Goal: Task Accomplishment & Management: Manage account settings

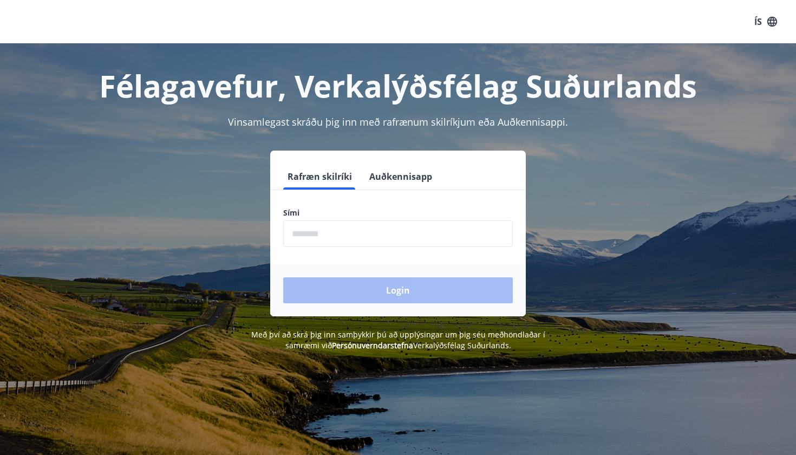
click at [334, 235] on input "phone" at bounding box center [398, 233] width 230 height 27
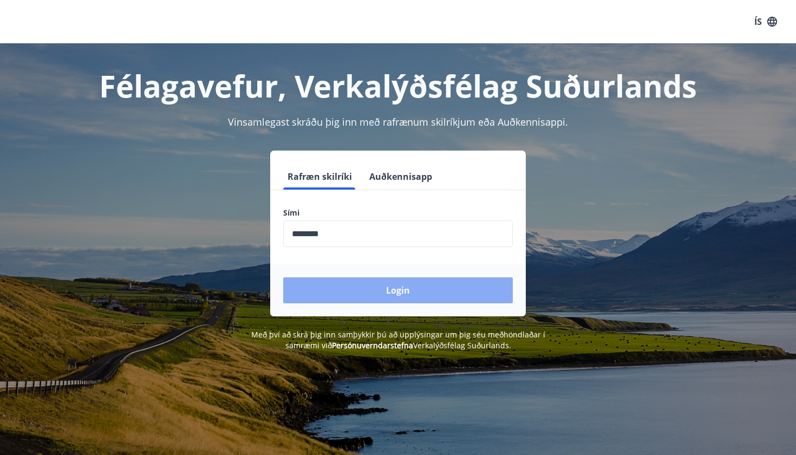
click at [348, 303] on button "Login" at bounding box center [398, 290] width 230 height 26
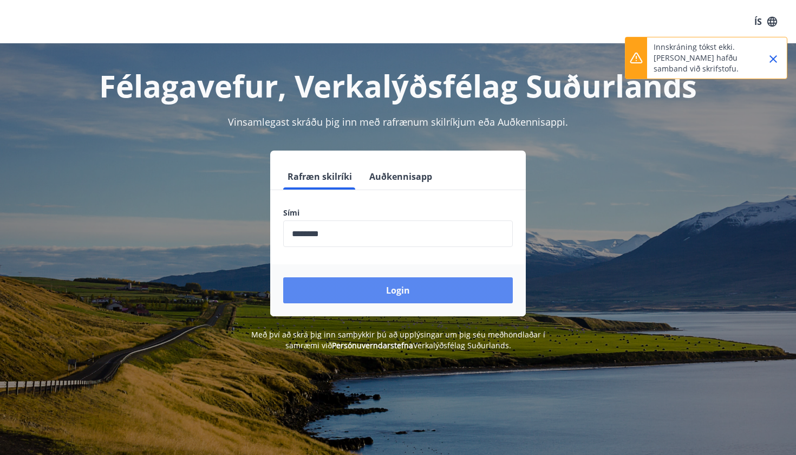
click at [404, 287] on button "Login" at bounding box center [398, 290] width 230 height 26
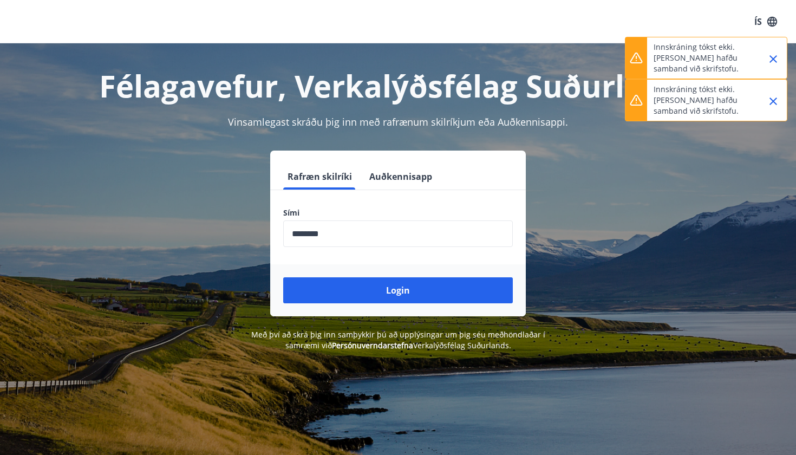
click at [776, 102] on icon "Close" at bounding box center [773, 101] width 13 height 13
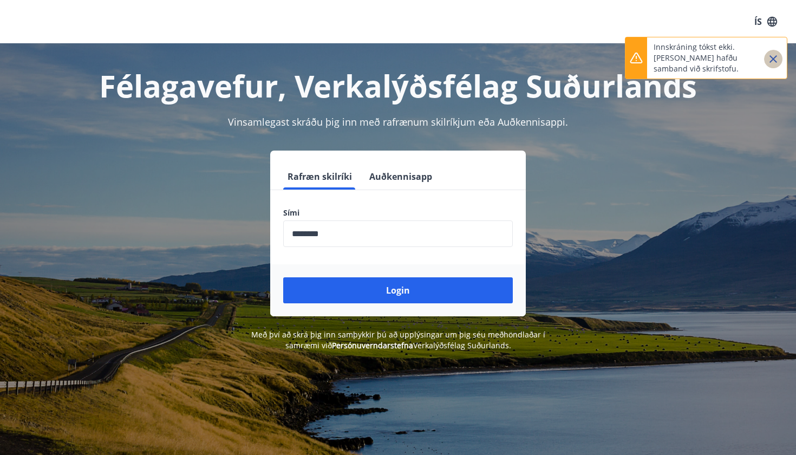
click at [777, 57] on icon "Close" at bounding box center [773, 59] width 13 height 13
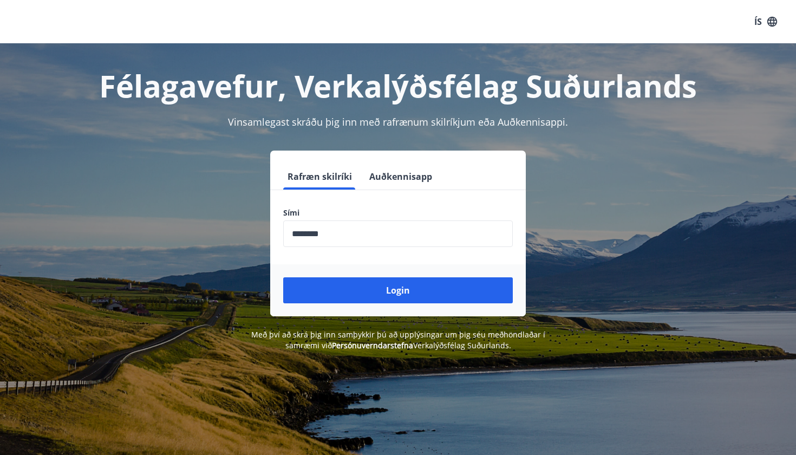
click at [405, 230] on input "phone" at bounding box center [398, 233] width 230 height 27
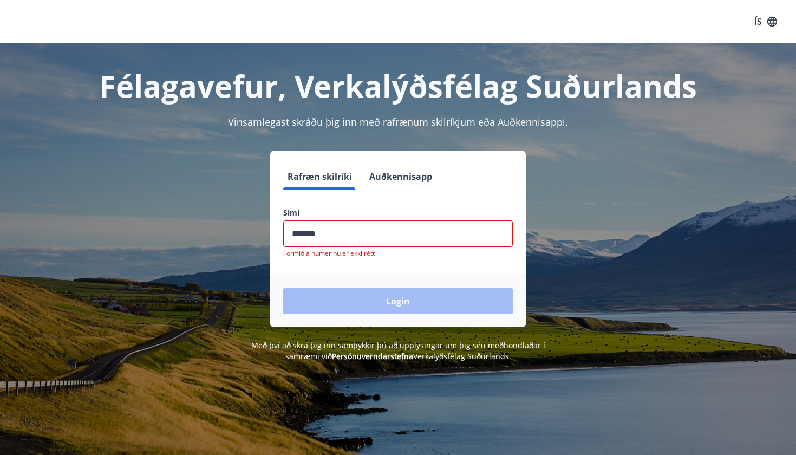
type input "********"
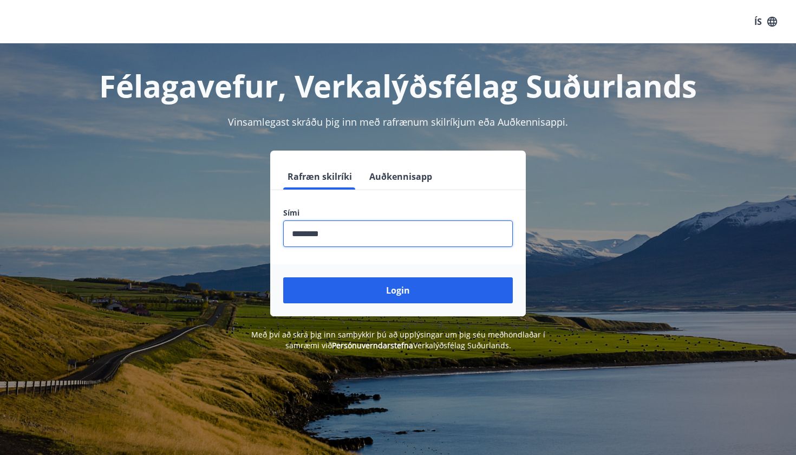
click at [398, 290] on button "Login" at bounding box center [398, 290] width 230 height 26
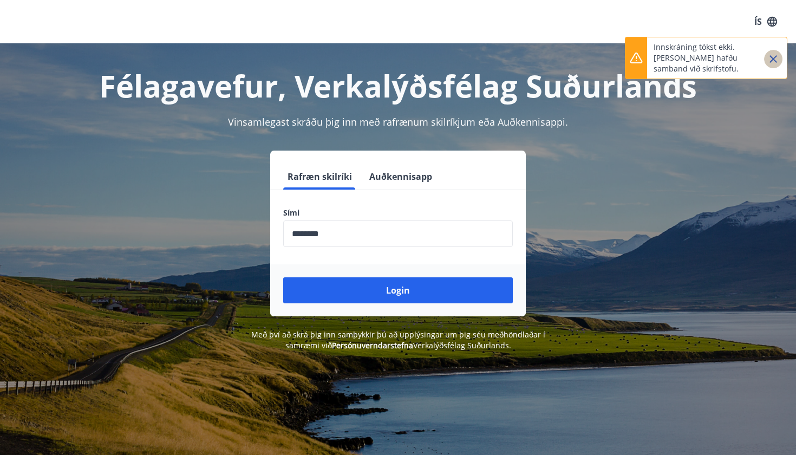
click at [772, 59] on icon "Close" at bounding box center [773, 59] width 13 height 13
